Goal: Transaction & Acquisition: Purchase product/service

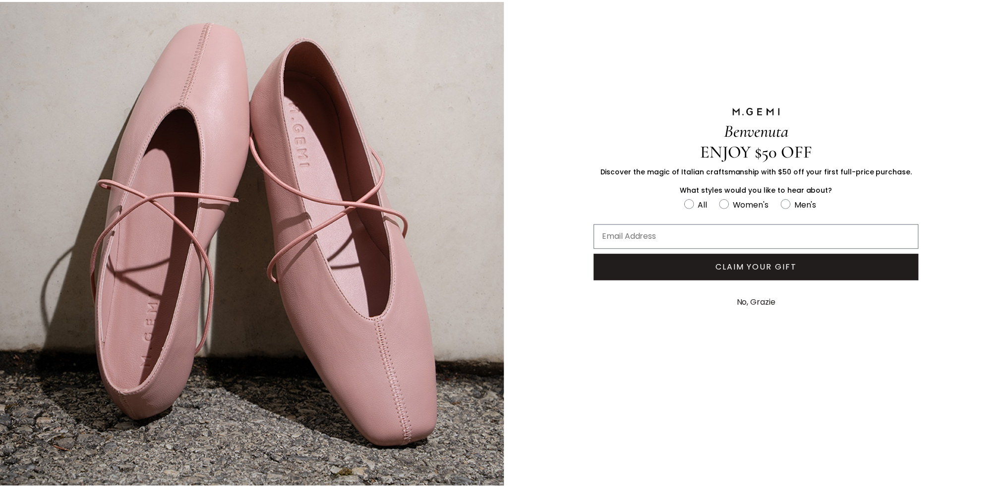
scroll to position [76, 0]
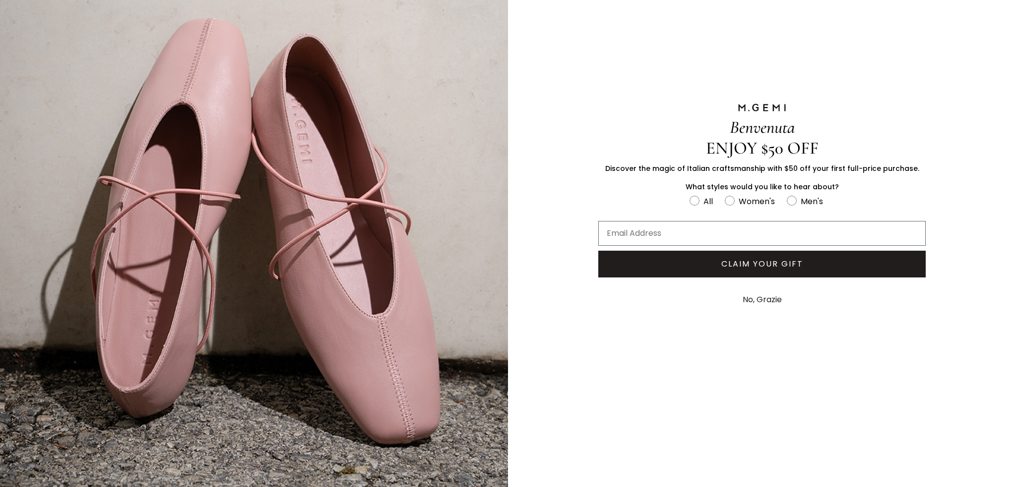
click at [743, 298] on button "No, Grazie" at bounding box center [761, 300] width 49 height 25
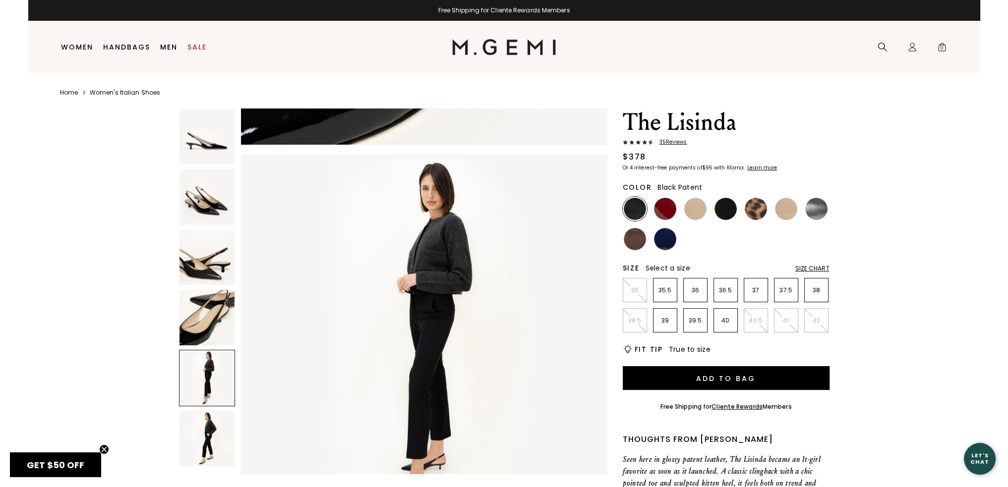
scroll to position [1488, 0]
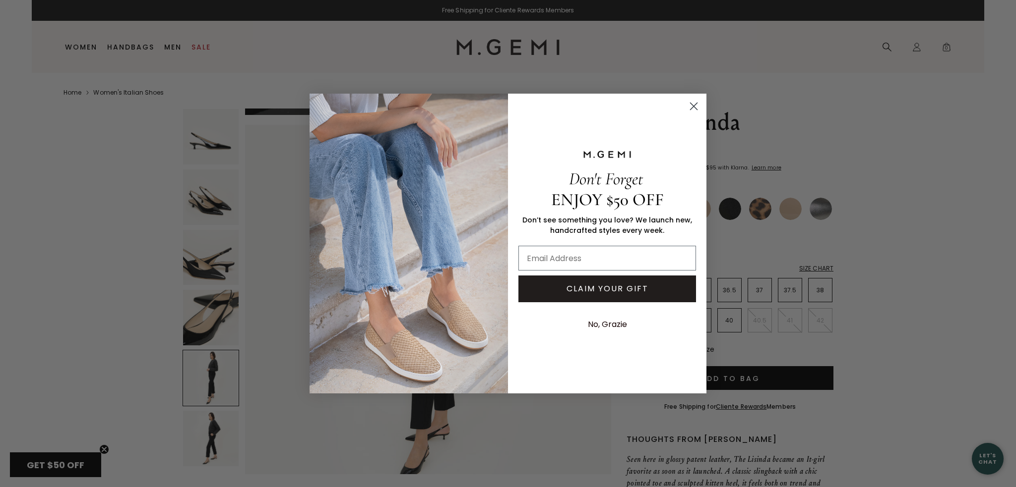
click at [692, 107] on icon "Close dialog" at bounding box center [693, 106] width 7 height 7
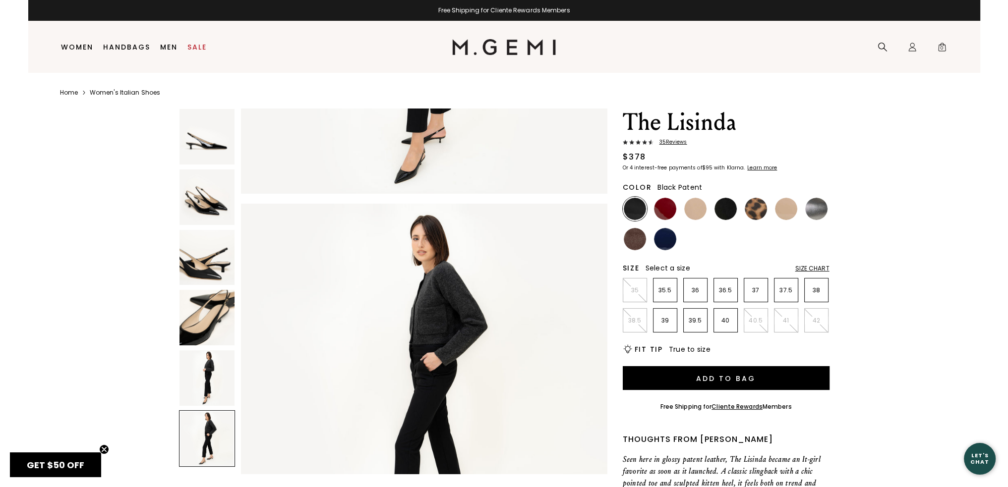
scroll to position [1852, 0]
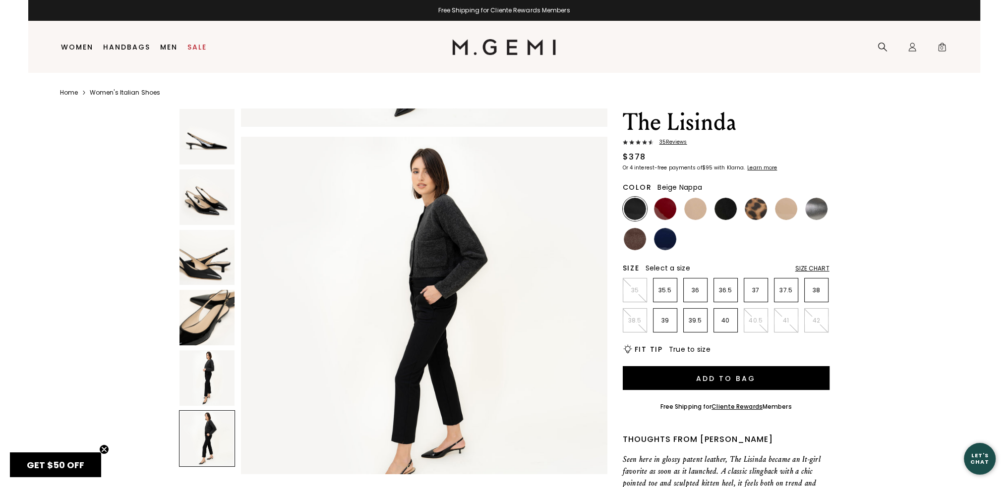
click at [697, 209] on img at bounding box center [695, 209] width 22 height 22
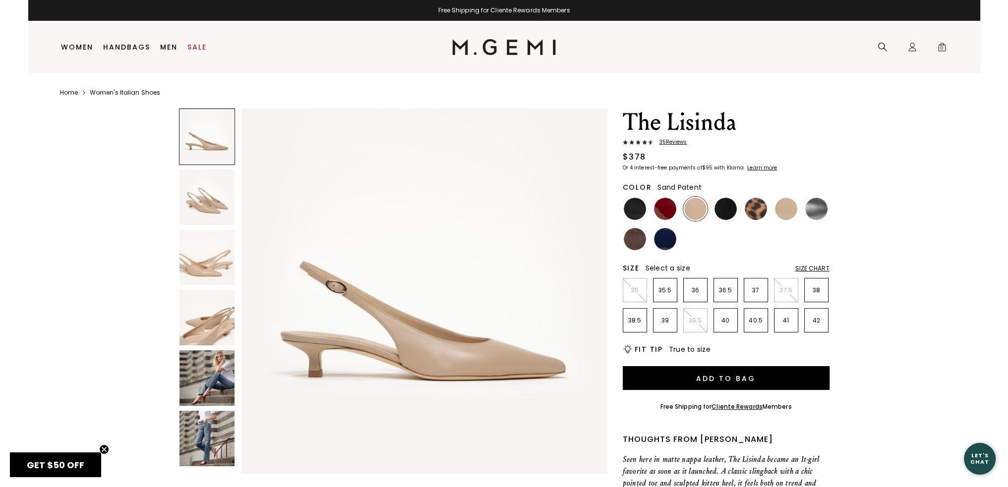
click at [787, 207] on img at bounding box center [786, 209] width 22 height 22
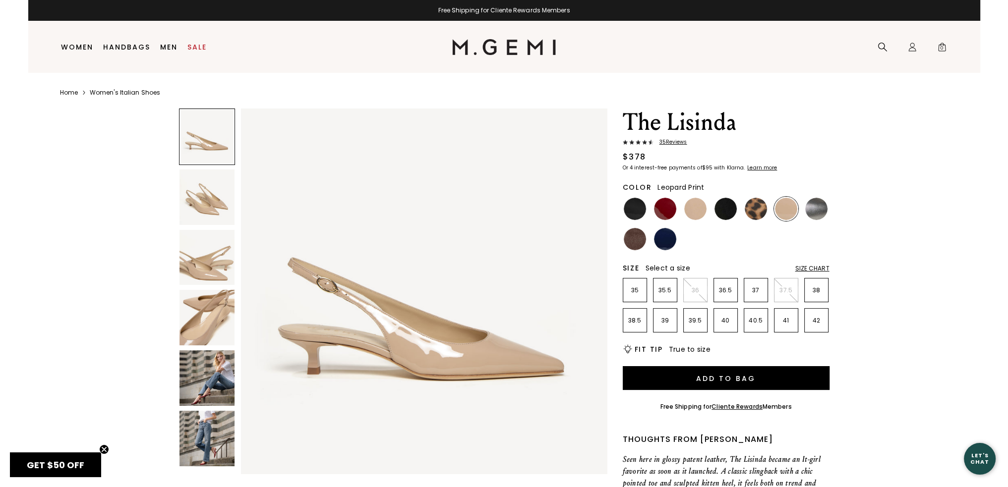
click at [760, 207] on img at bounding box center [756, 209] width 22 height 22
